Goal: Task Accomplishment & Management: Manage account settings

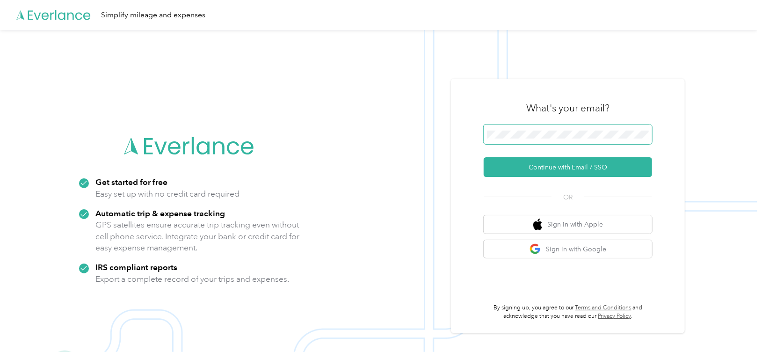
click at [554, 130] on span at bounding box center [567, 134] width 168 height 20
click at [553, 169] on button "Continue with Email / SSO" at bounding box center [567, 167] width 168 height 20
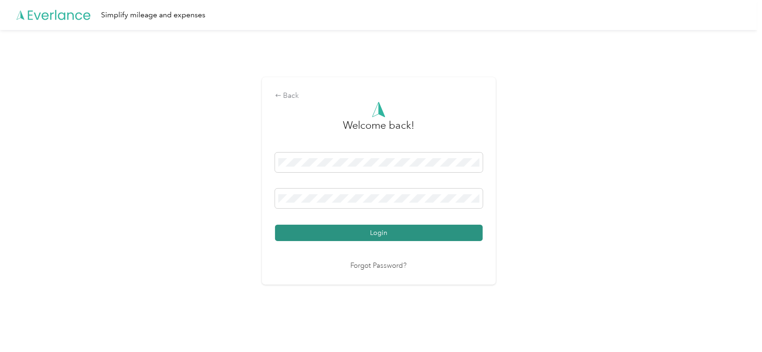
click at [386, 234] on button "Login" at bounding box center [379, 232] width 208 height 16
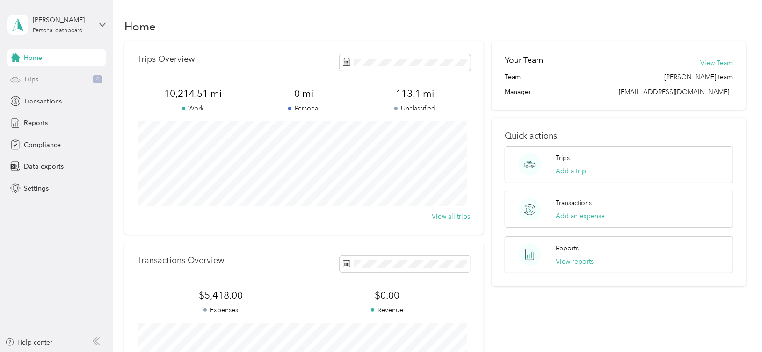
click at [26, 79] on span "Trips" at bounding box center [31, 79] width 14 height 10
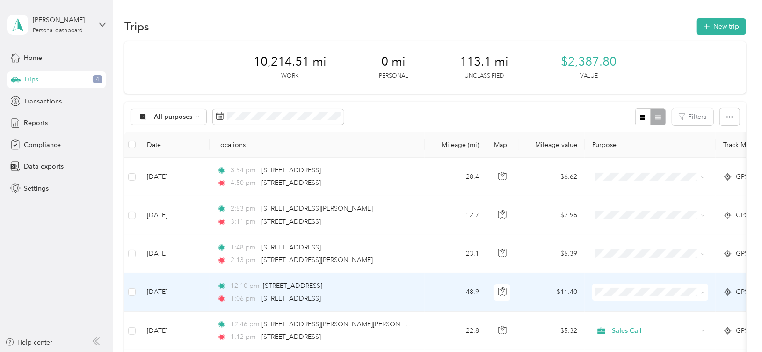
click at [626, 310] on li "Sales Call" at bounding box center [650, 309] width 116 height 16
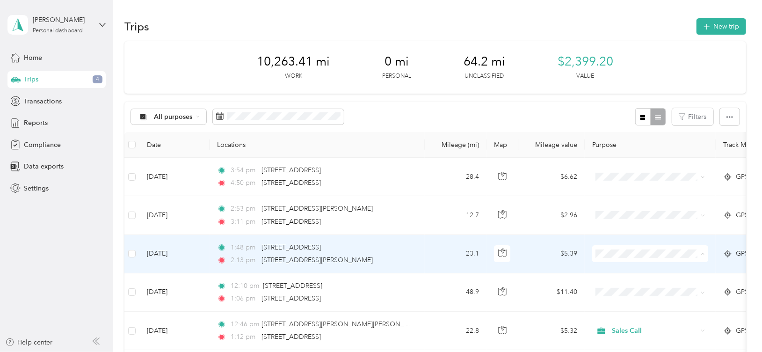
click at [636, 268] on span "Sales Call" at bounding box center [658, 271] width 87 height 10
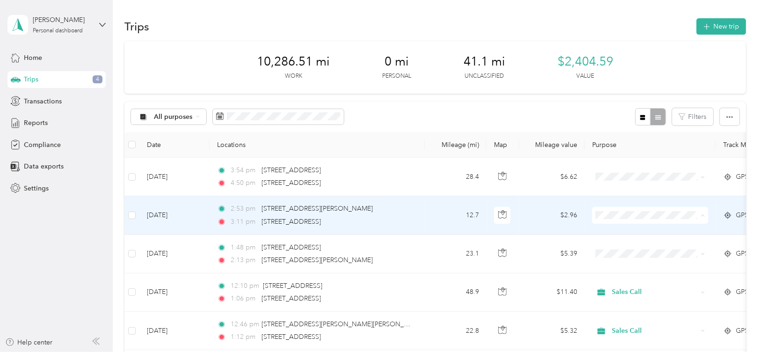
click at [632, 232] on span "Sales Call" at bounding box center [658, 232] width 87 height 10
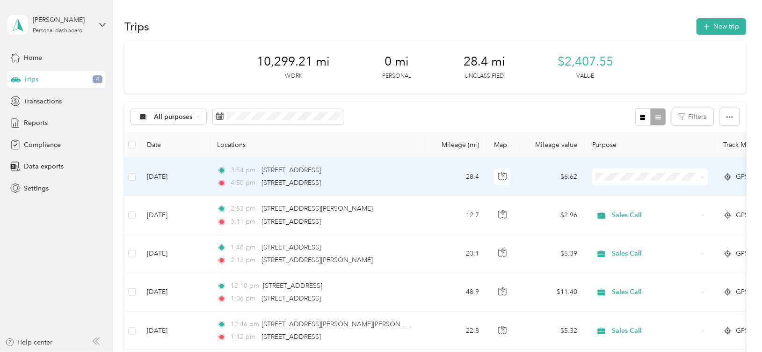
click at [635, 191] on span "Sales Call" at bounding box center [658, 193] width 87 height 10
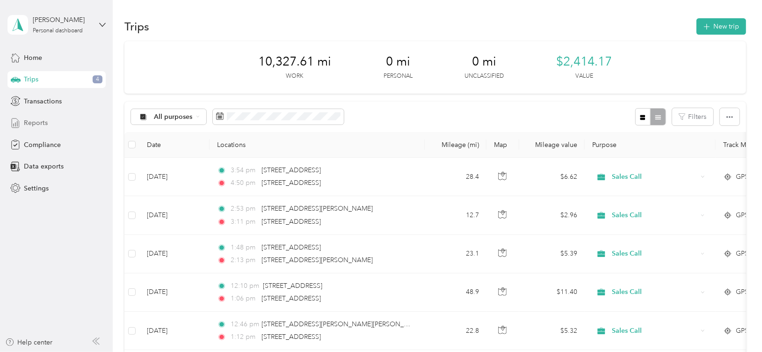
click at [29, 122] on span "Reports" at bounding box center [36, 123] width 24 height 10
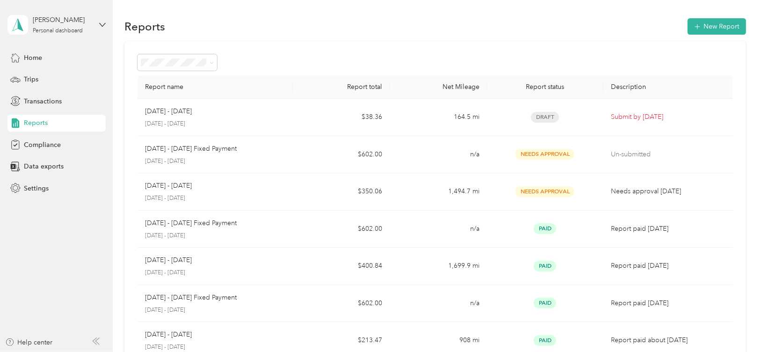
click at [99, 26] on icon at bounding box center [102, 25] width 7 height 7
click at [60, 75] on div "Log out" at bounding box center [106, 73] width 184 height 16
